Goal: Task Accomplishment & Management: Use online tool/utility

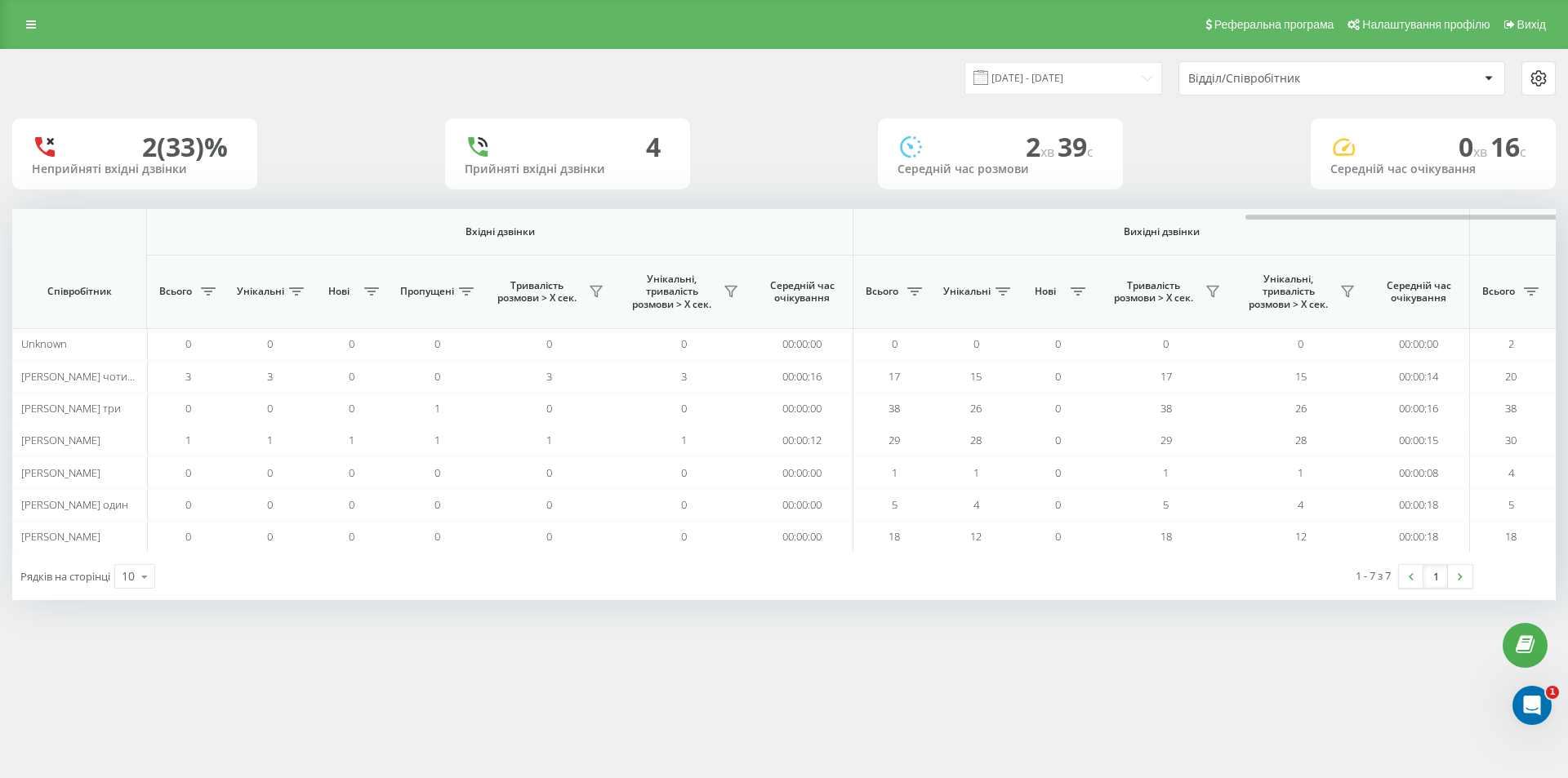
scroll to position [0, 735]
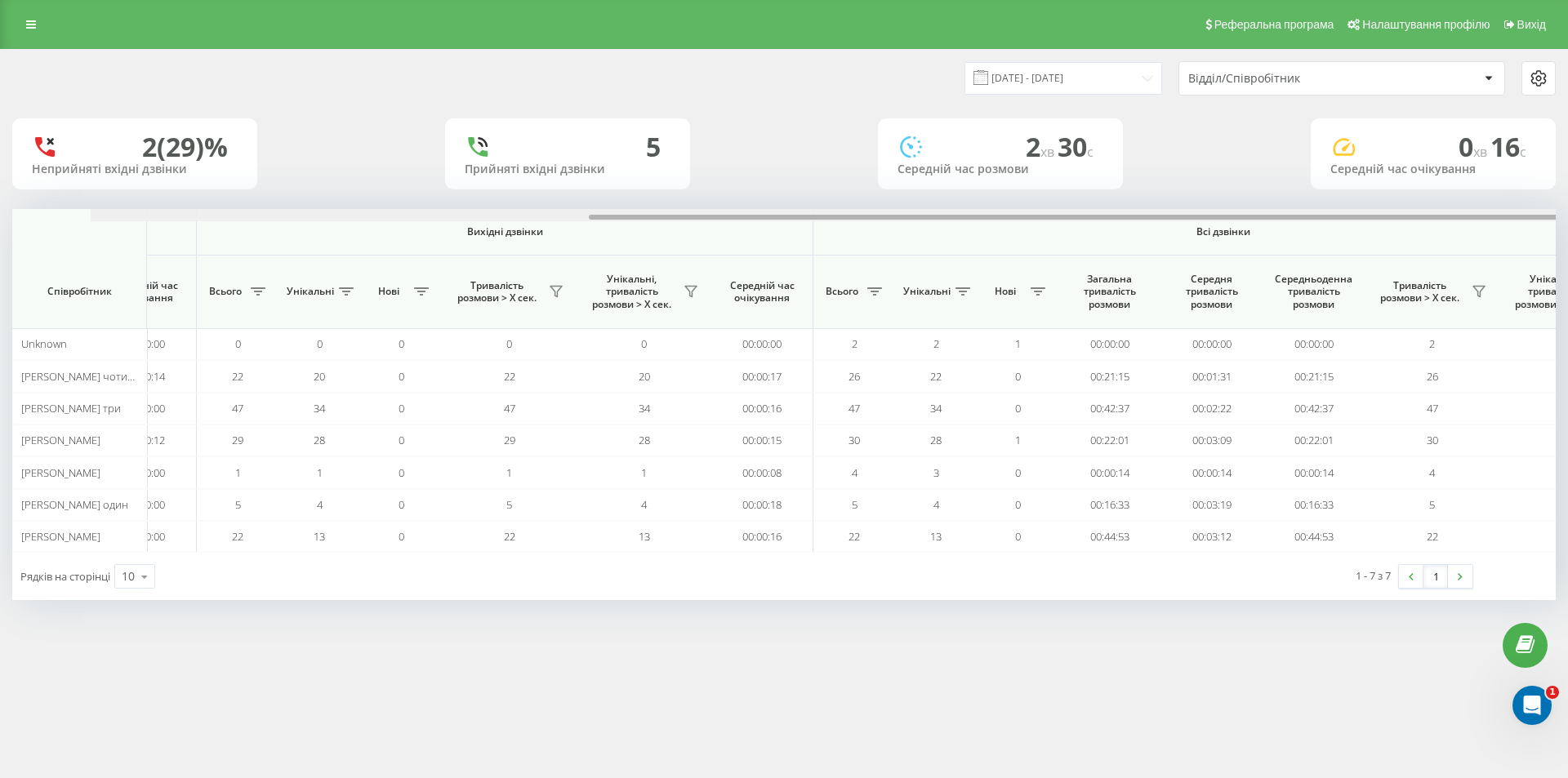
scroll to position [0, 735]
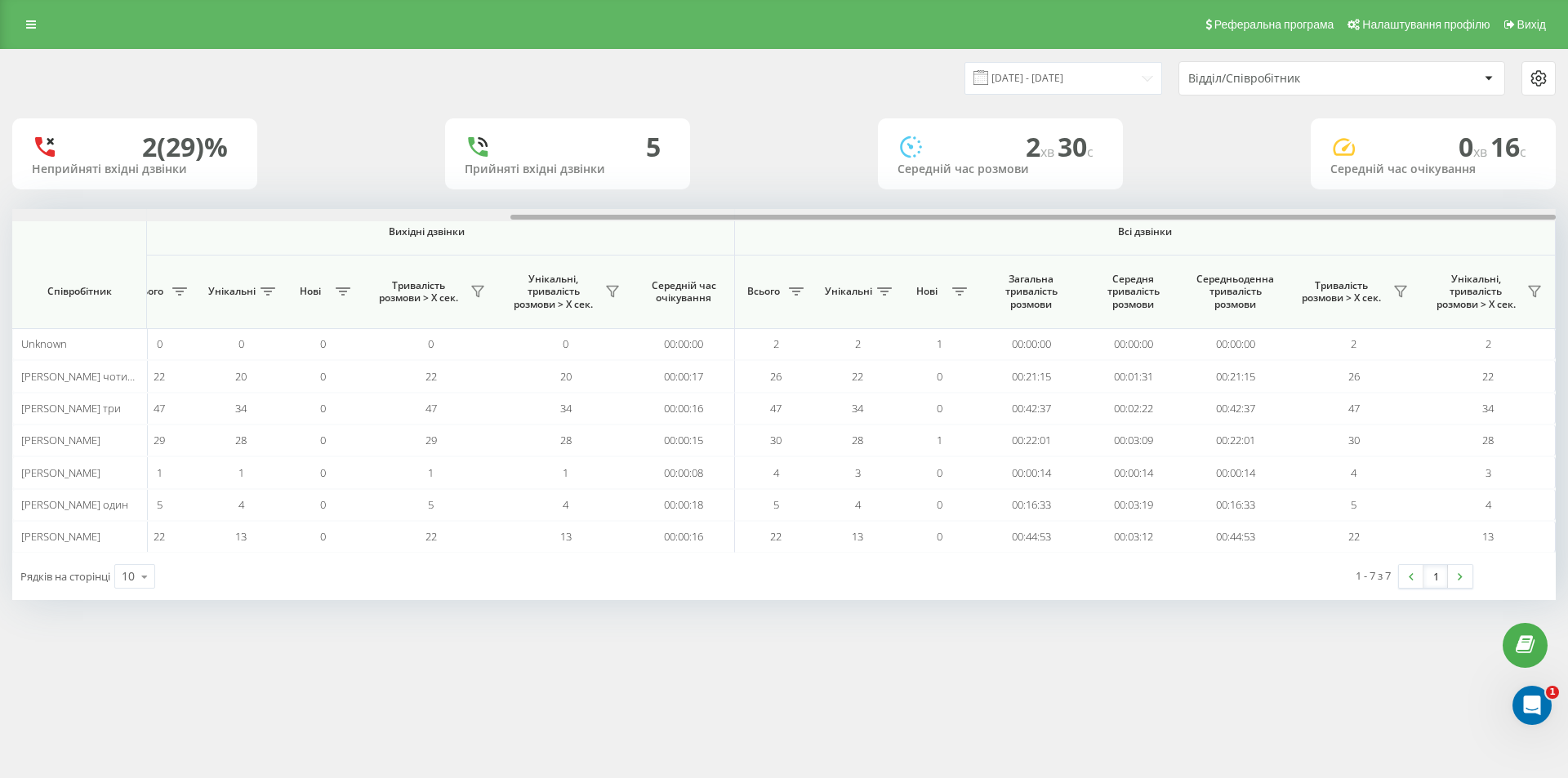
drag, startPoint x: 934, startPoint y: 218, endPoint x: 1494, endPoint y: 231, distance: 560.2
click at [1494, 231] on div "Вхідні дзвінки Вихідні дзвінки Всі дзвінки Співробітник Всього Унікальні Нові П…" at bounding box center [784, 381] width 1544 height 344
click at [1403, 286] on icon at bounding box center [1400, 292] width 13 height 13
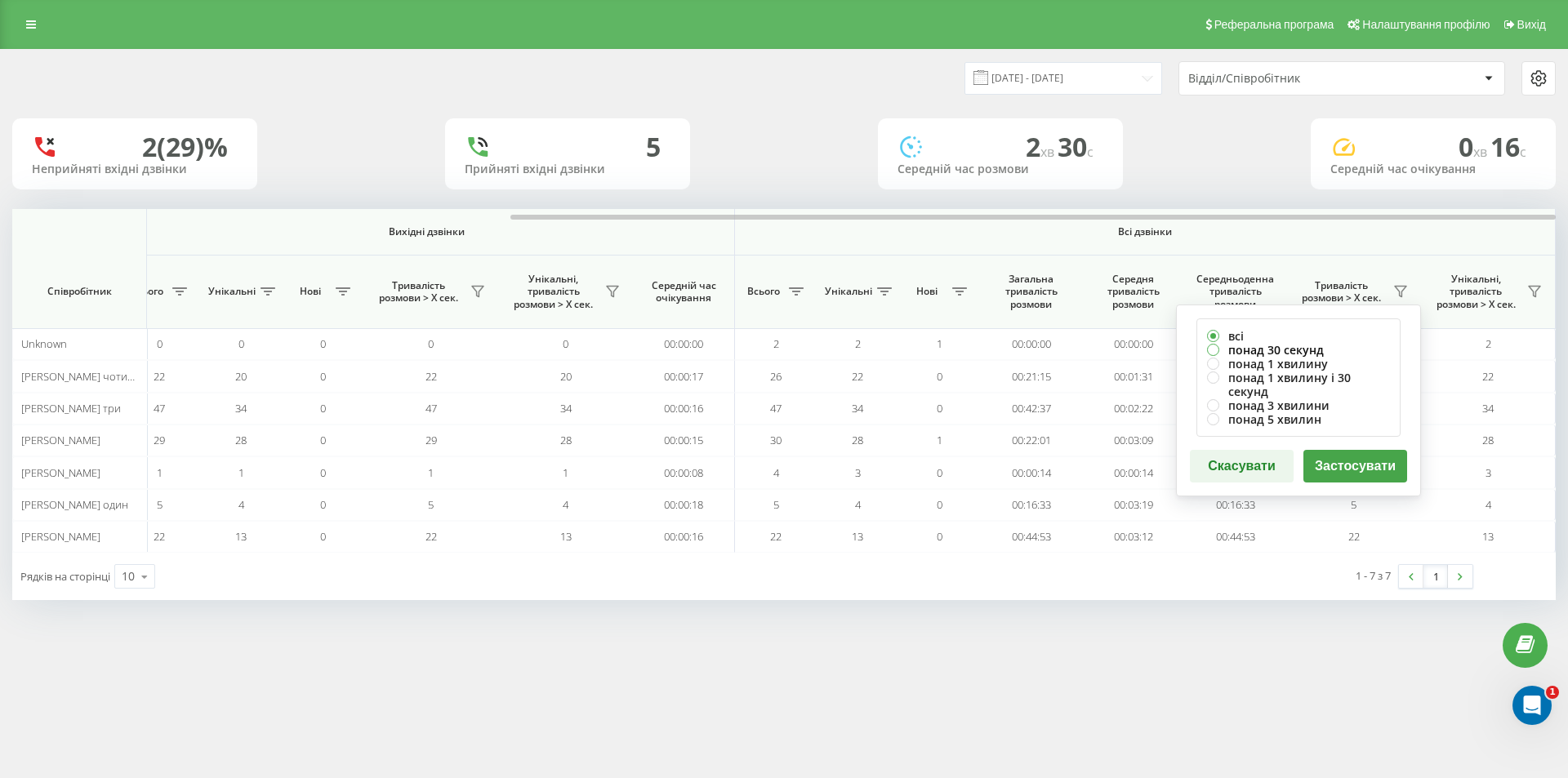
click at [1315, 349] on label "понад 30 секунд" at bounding box center [1298, 350] width 183 height 14
radio input "true"
click at [1340, 450] on button "Застосувати" at bounding box center [1355, 466] width 104 height 33
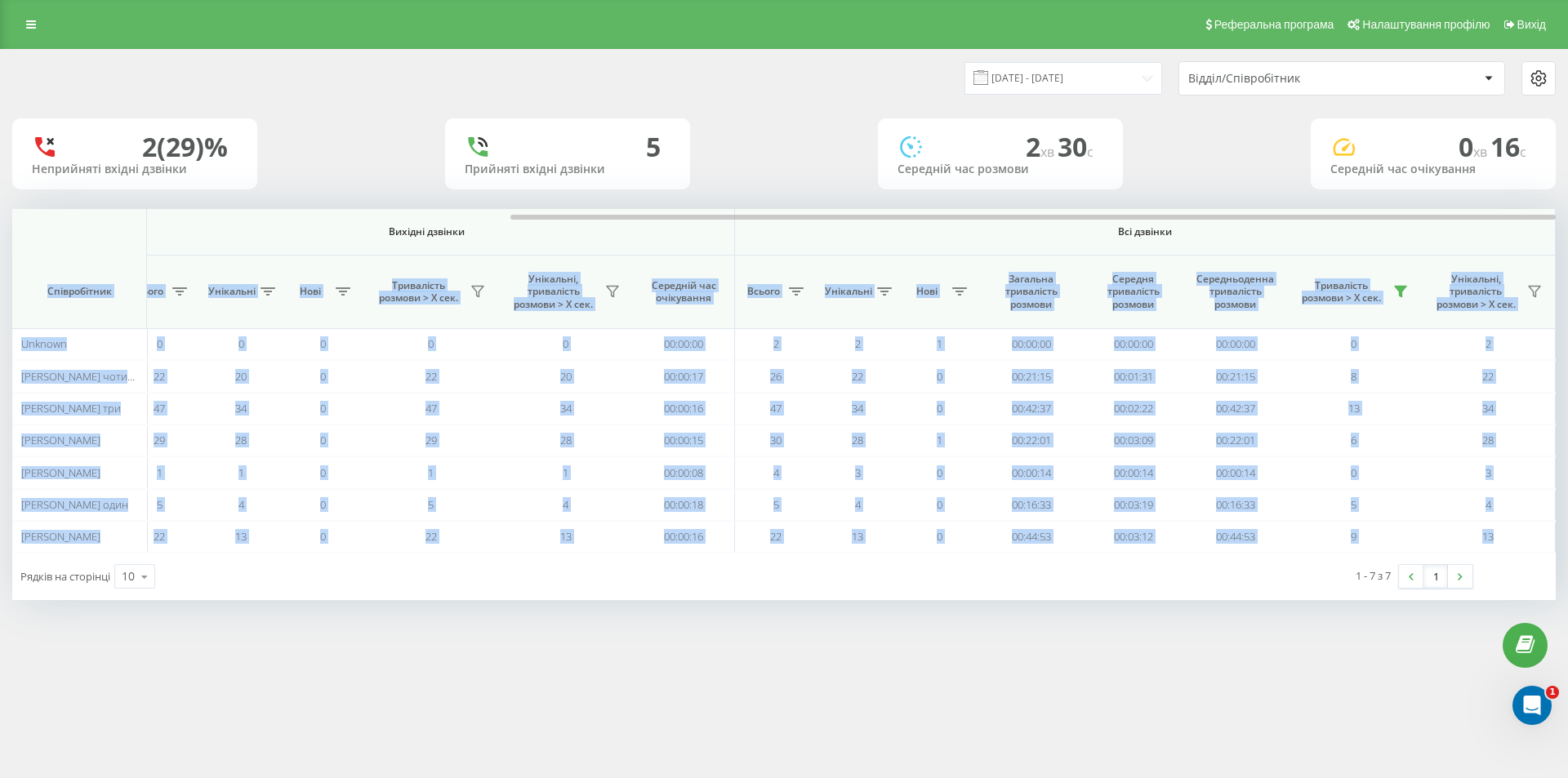
drag, startPoint x: 1023, startPoint y: 220, endPoint x: 1180, endPoint y: 225, distance: 157.1
click at [1180, 225] on div "Вхідні дзвінки Вихідні дзвінки Всі дзвінки Співробітник Всього Унікальні Нові П…" at bounding box center [784, 381] width 1544 height 344
click at [1273, 243] on th "Всі дзвінки" at bounding box center [1145, 232] width 821 height 47
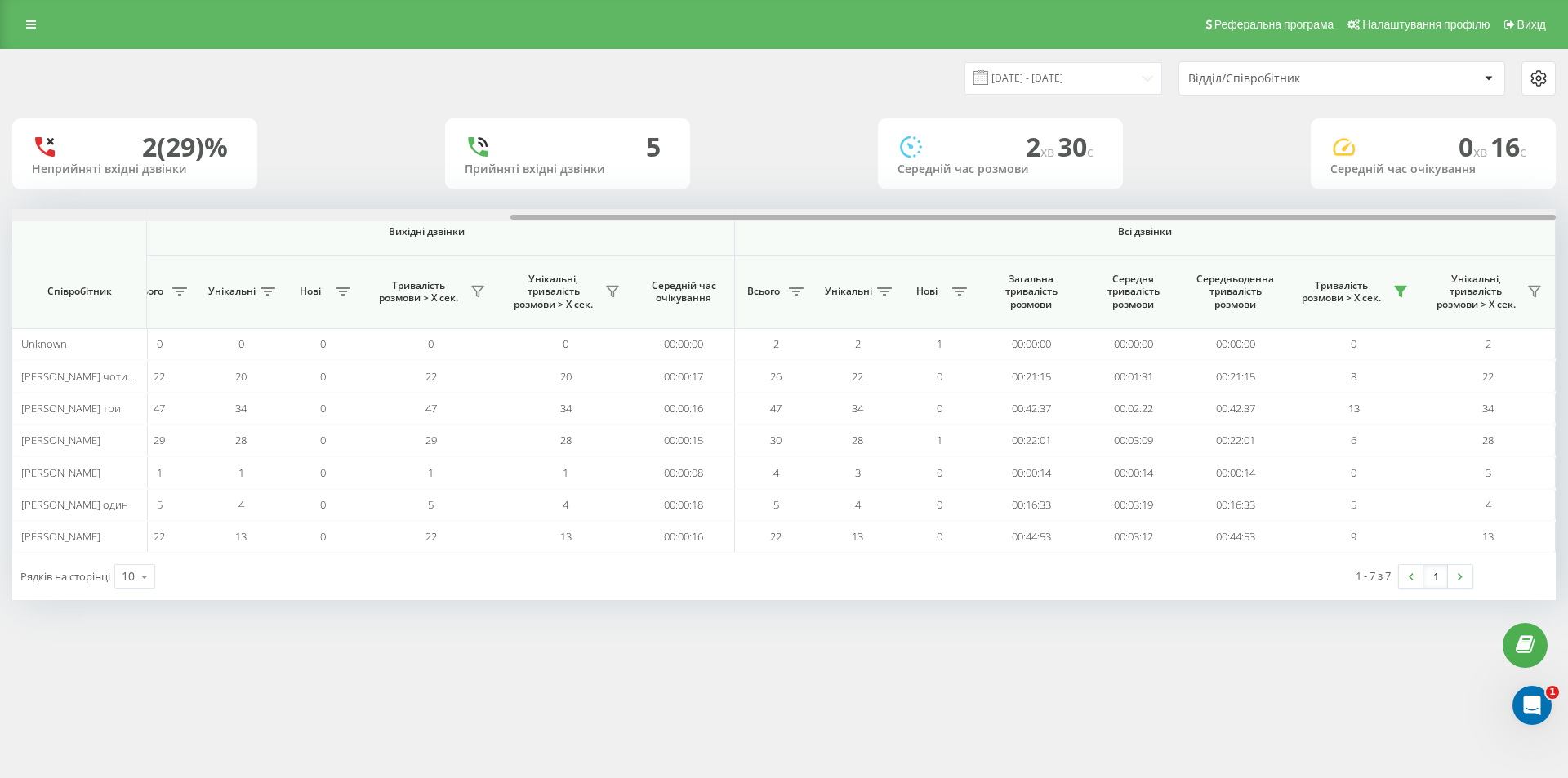
drag, startPoint x: 1241, startPoint y: 216, endPoint x: 1316, endPoint y: 228, distance: 76.0
click at [1307, 226] on div "Вхідні дзвінки Вихідні дзвінки Всі дзвінки Співробітник Всього Унікальні Нові П…" at bounding box center [784, 381] width 1544 height 344
